Goal: Go to known website: Access a specific website the user already knows

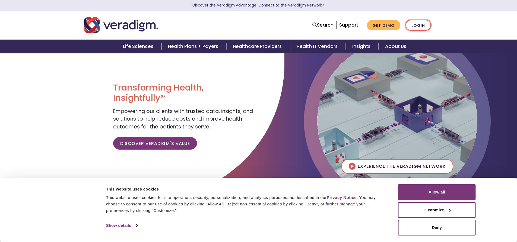
click at [412, 24] on link "Login" at bounding box center [417, 25] width 25 height 11
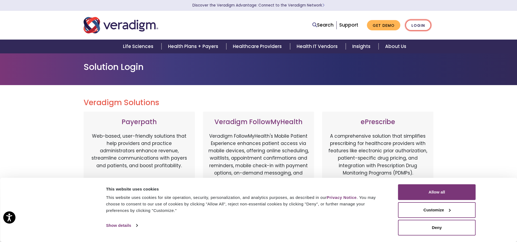
click at [421, 28] on link "Login" at bounding box center [417, 25] width 25 height 11
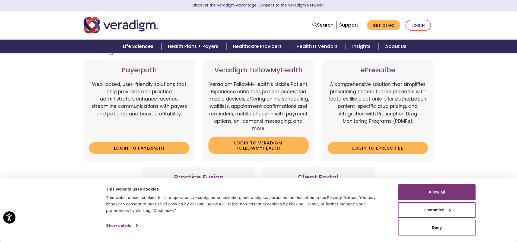
scroll to position [54, 0]
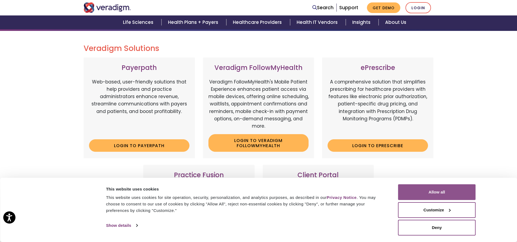
click at [429, 188] on button "Allow all" at bounding box center [437, 192] width 78 height 16
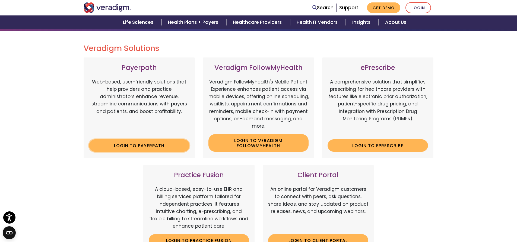
click at [140, 143] on link "Login to Payerpath" at bounding box center [139, 145] width 100 height 12
click at [116, 147] on link "Login to Payerpath" at bounding box center [139, 145] width 100 height 12
